Goal: Task Accomplishment & Management: Manage account settings

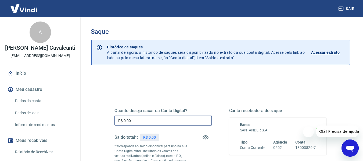
click at [125, 120] on input "R$ 0,00" at bounding box center [162, 120] width 97 height 10
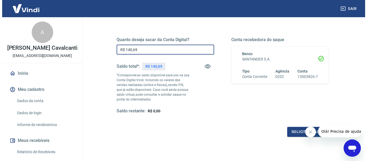
scroll to position [71, 0]
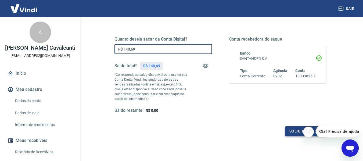
type input "R$ 140,69"
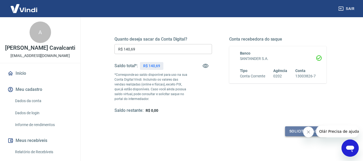
click at [301, 131] on button "Solicitar saque" at bounding box center [305, 131] width 41 height 10
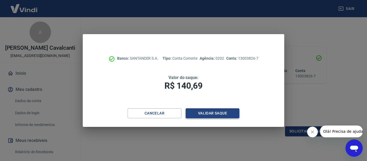
click at [209, 110] on button "Validar saque" at bounding box center [213, 113] width 54 height 10
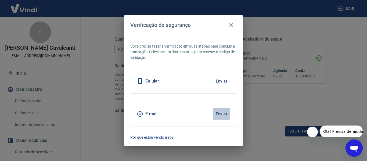
click at [223, 116] on button "Enviar" at bounding box center [221, 113] width 17 height 11
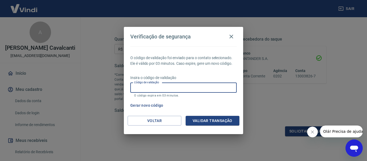
click at [168, 84] on input "Código de validação" at bounding box center [183, 88] width 106 height 10
type input "183263"
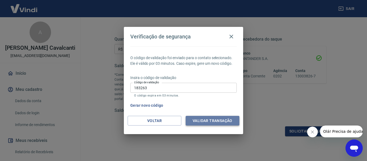
click at [204, 123] on button "Validar transação" at bounding box center [213, 121] width 54 height 10
